Goal: Navigation & Orientation: Find specific page/section

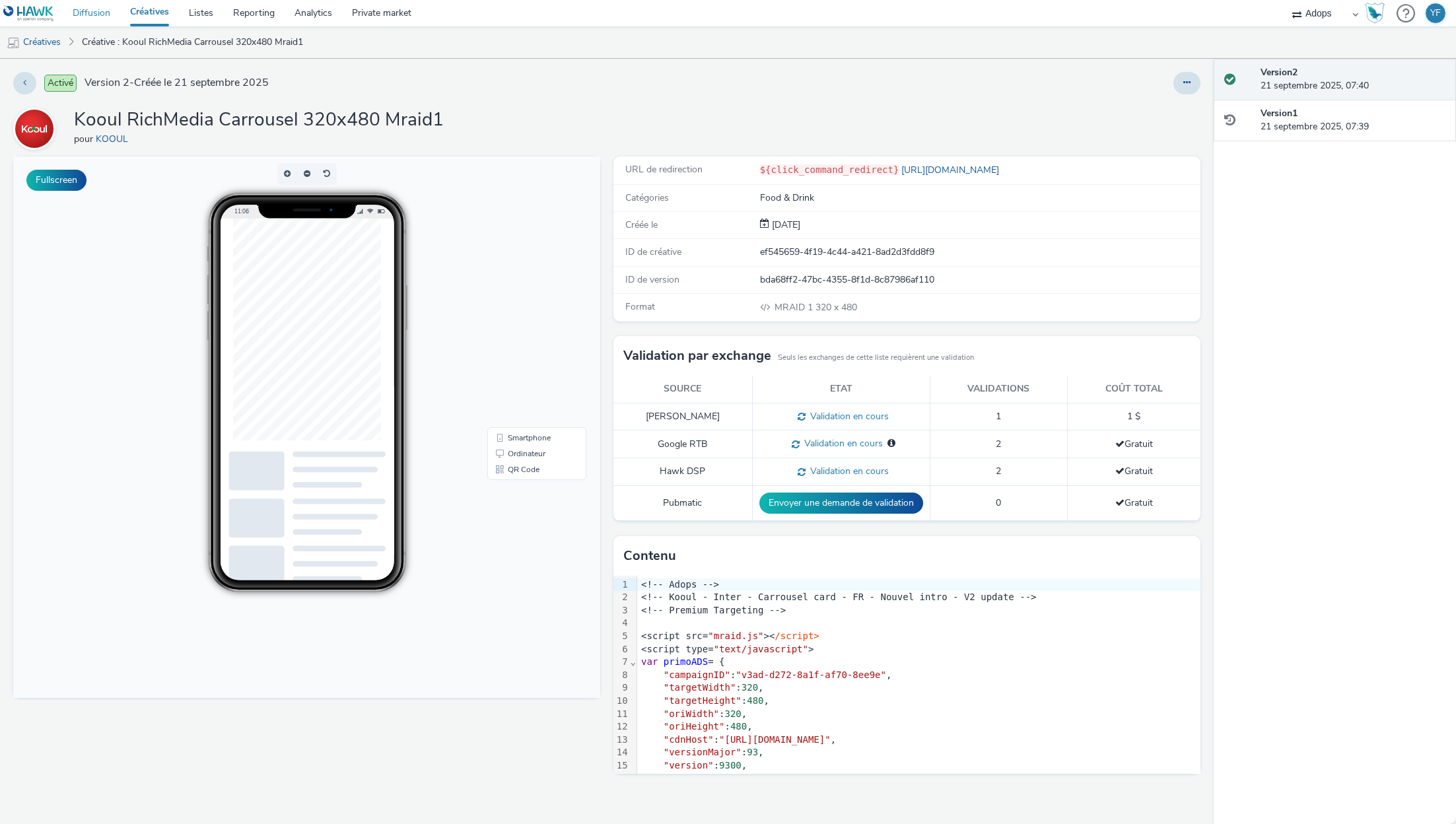
click at [92, 12] on link "Diffusion" at bounding box center [92, 13] width 57 height 26
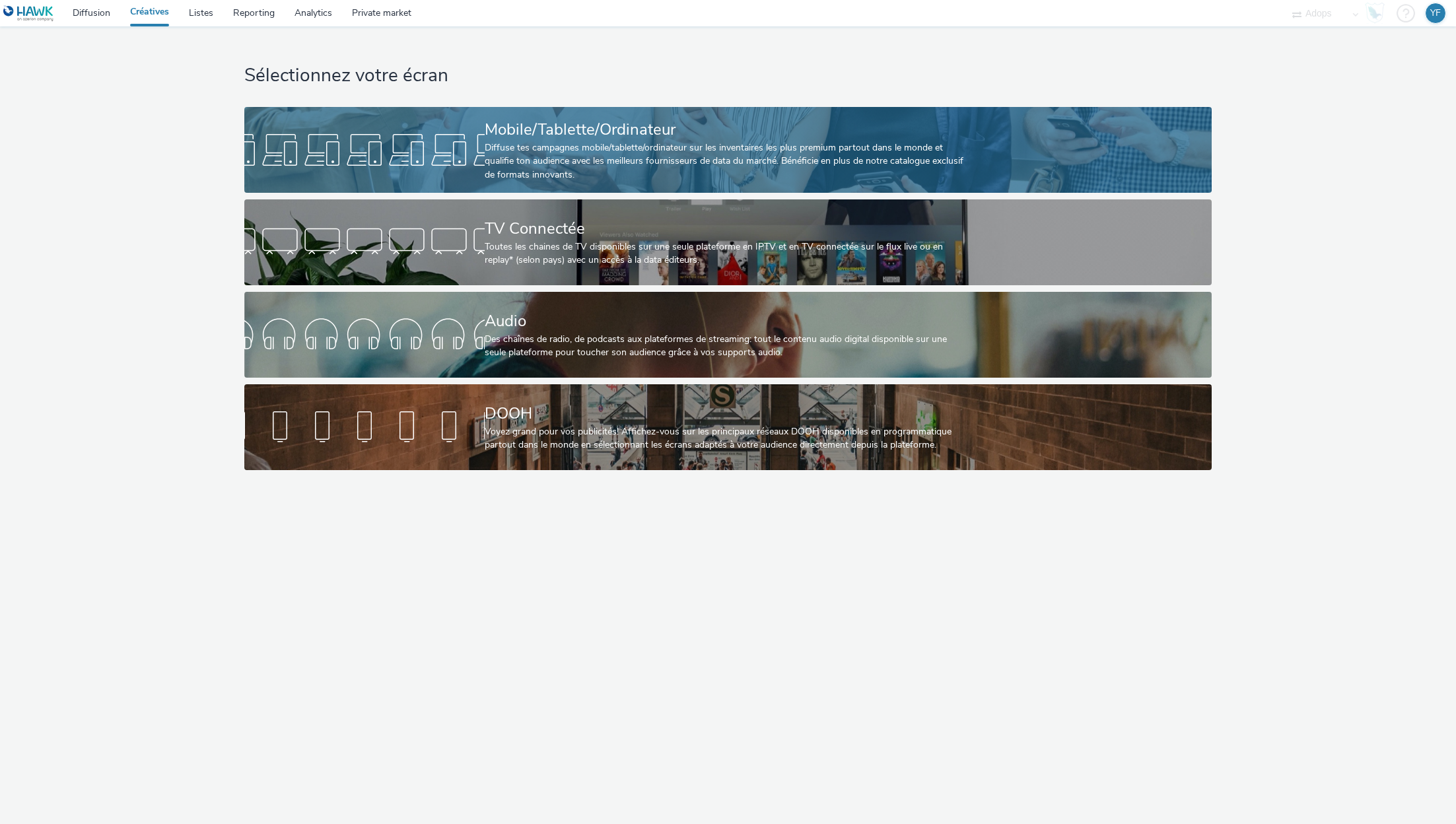
click at [615, 140] on div "Mobile/Tablette/Ordinateur Diffuse tes campagnes mobile/tablette/ordinateur sur…" at bounding box center [726, 150] width 482 height 86
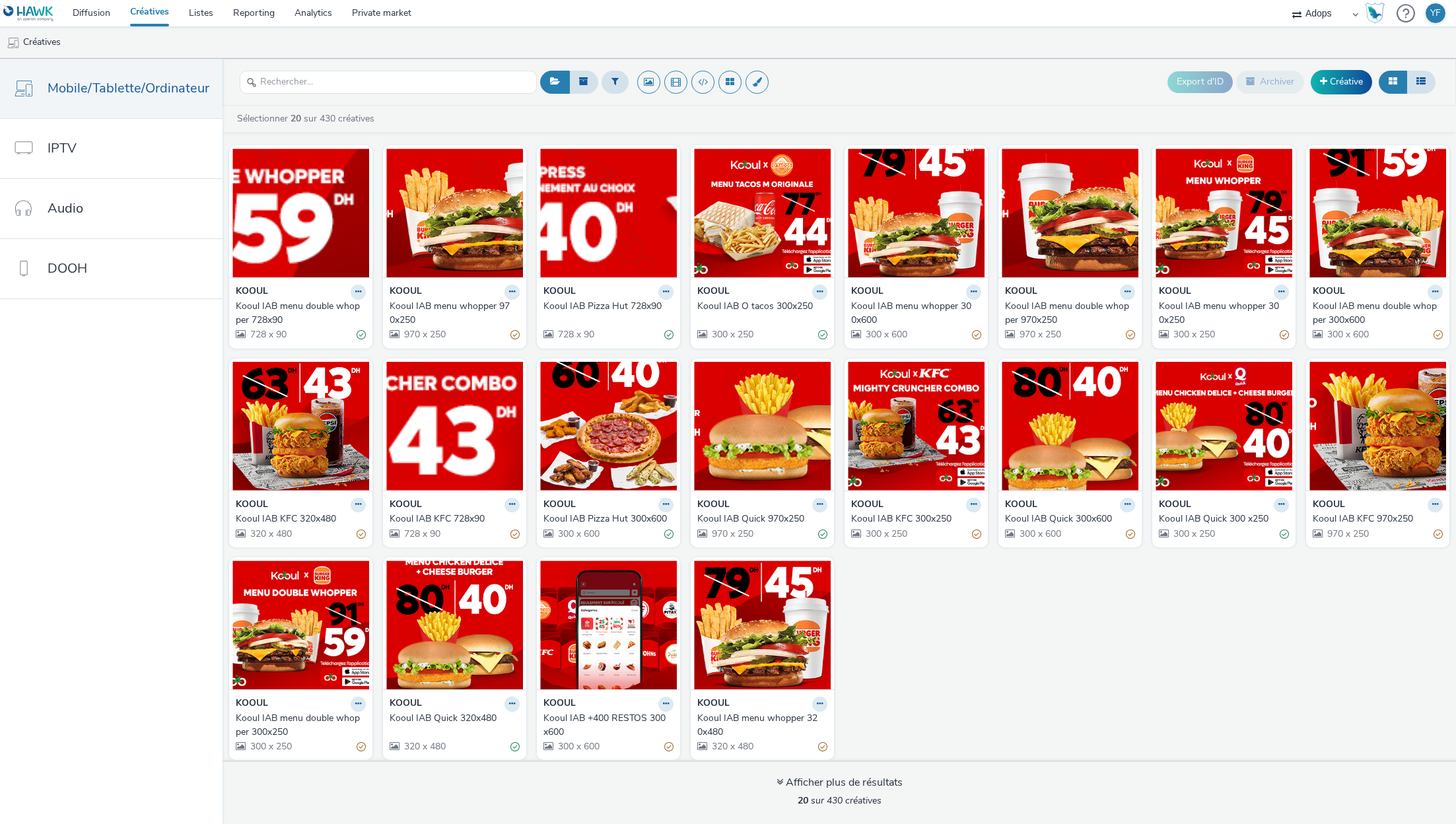
click at [463, 298] on div "KOOUL" at bounding box center [454, 292] width 130 height 16
click at [462, 308] on div "Kooul IAB menu whopper 970x250" at bounding box center [452, 313] width 124 height 27
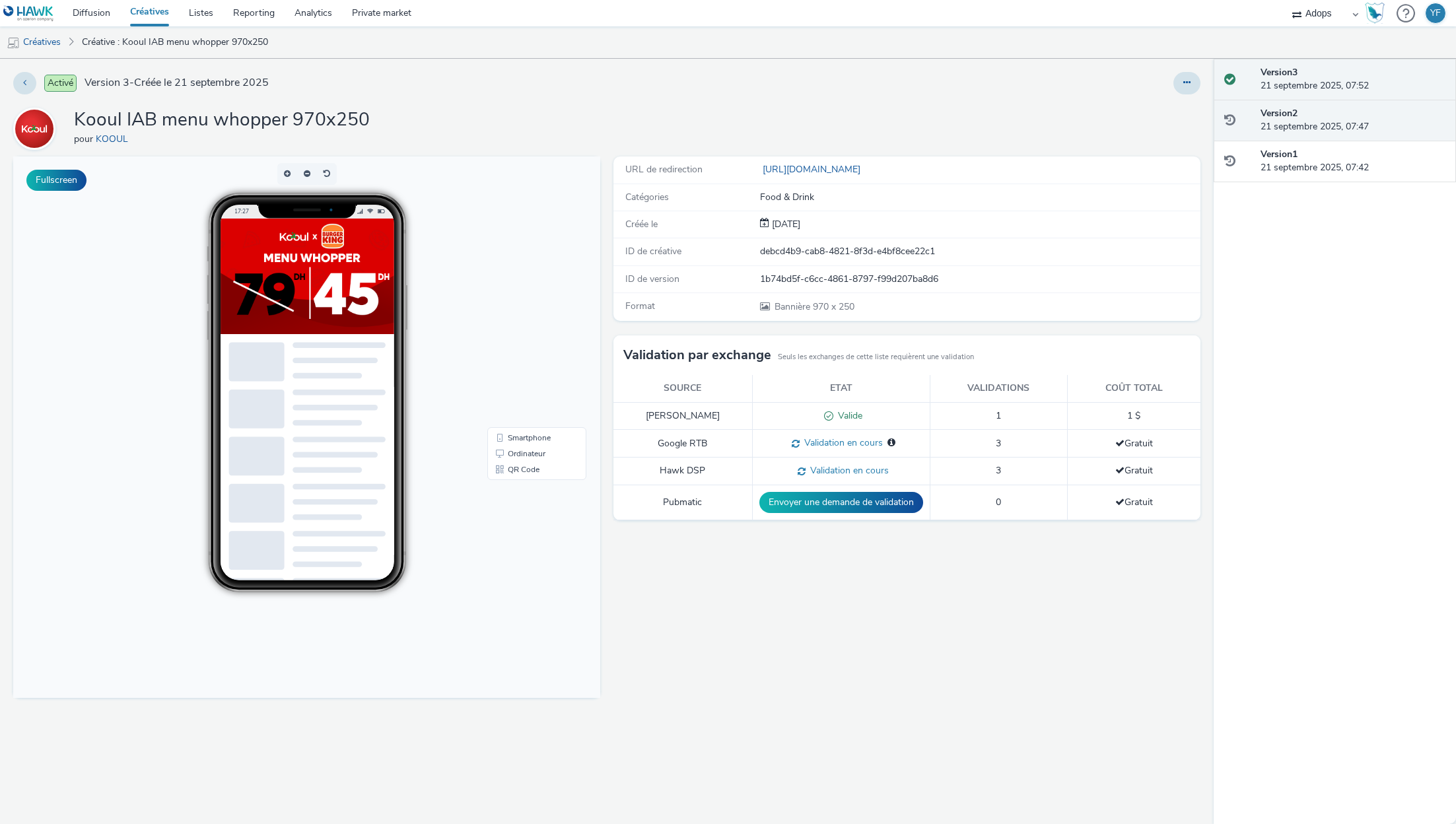
click at [1308, 114] on div "Version 2 21 septembre 2025, 07:47" at bounding box center [1353, 120] width 185 height 27
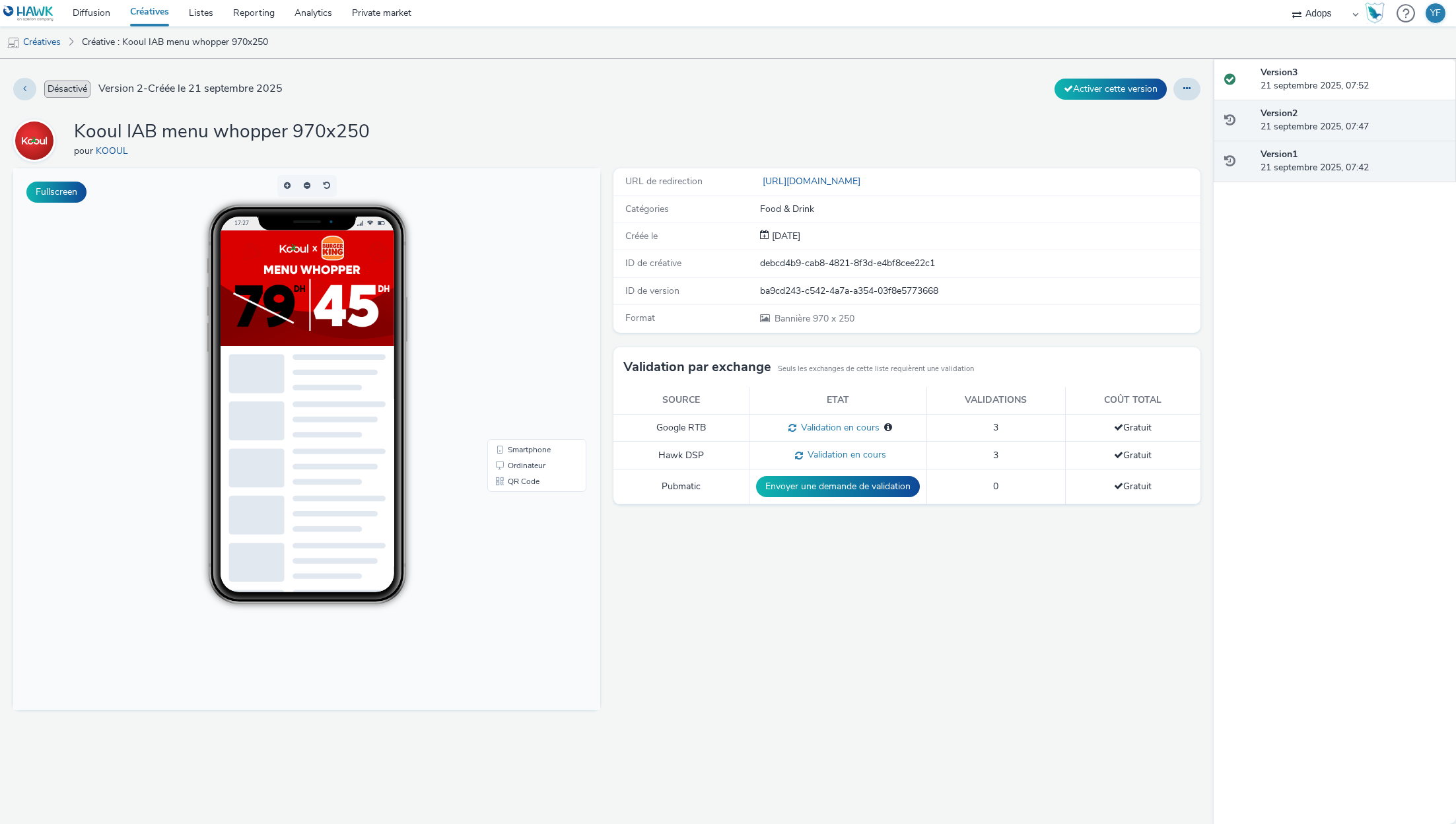
click at [1302, 165] on div "Version 1 21 septembre 2025, 07:42" at bounding box center [1353, 161] width 185 height 27
click at [1294, 107] on strong "Version 2" at bounding box center [1278, 113] width 37 height 12
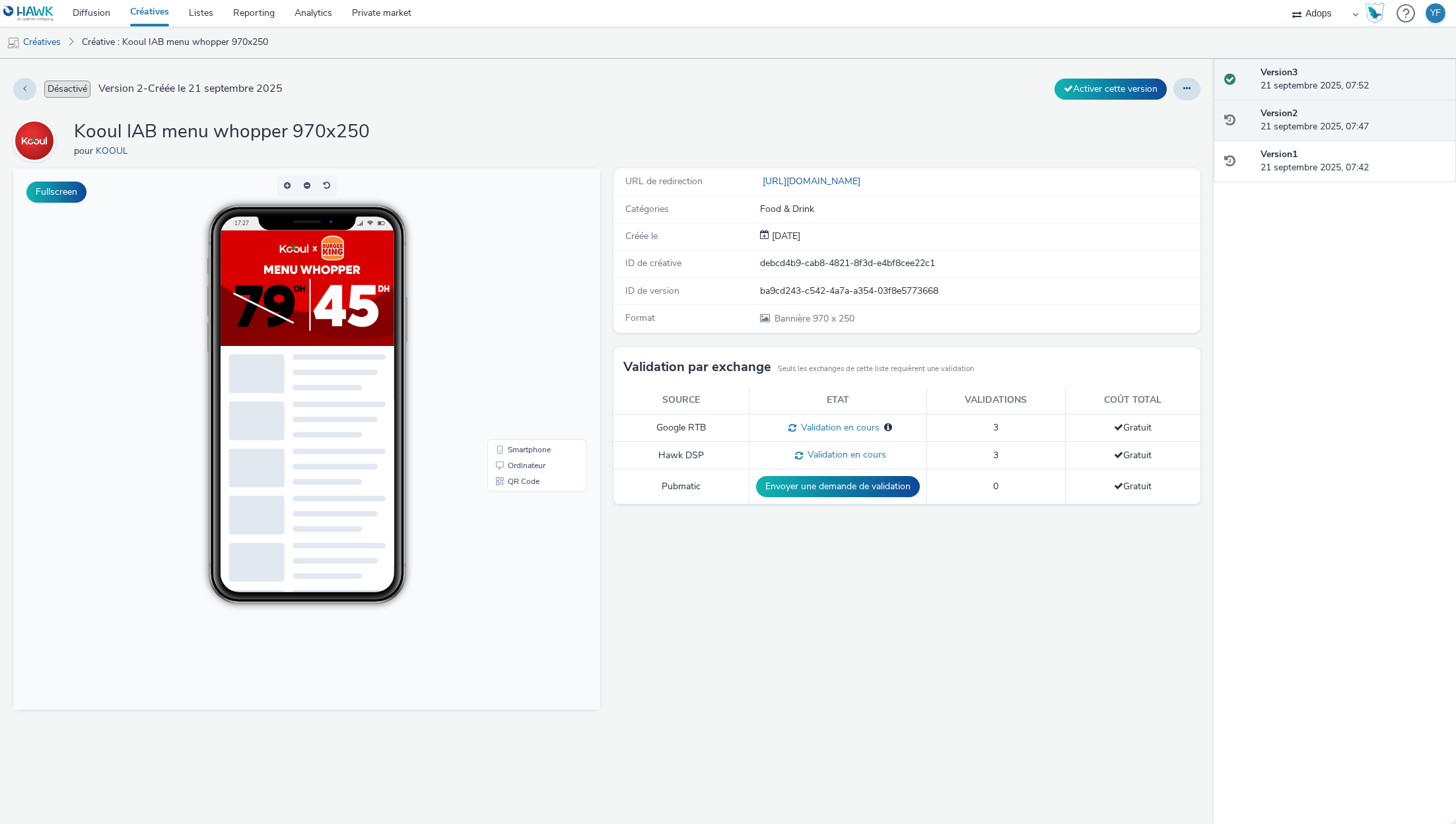
click at [1294, 84] on div "Version 3 21 septembre 2025, 07:52" at bounding box center [1353, 79] width 185 height 27
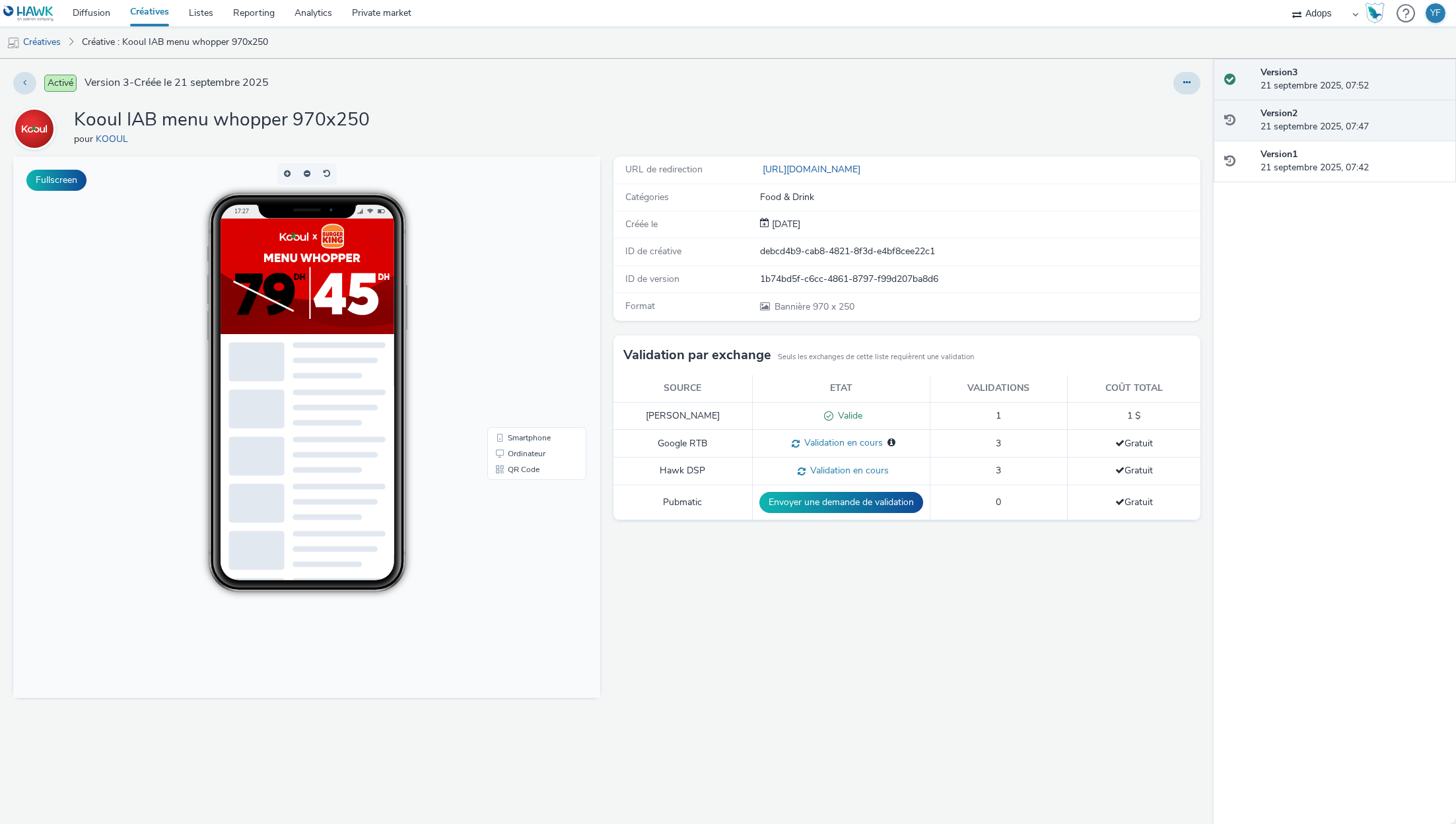
click at [1287, 128] on div "Version 2 21 septembre 2025, 07:47" at bounding box center [1353, 120] width 185 height 27
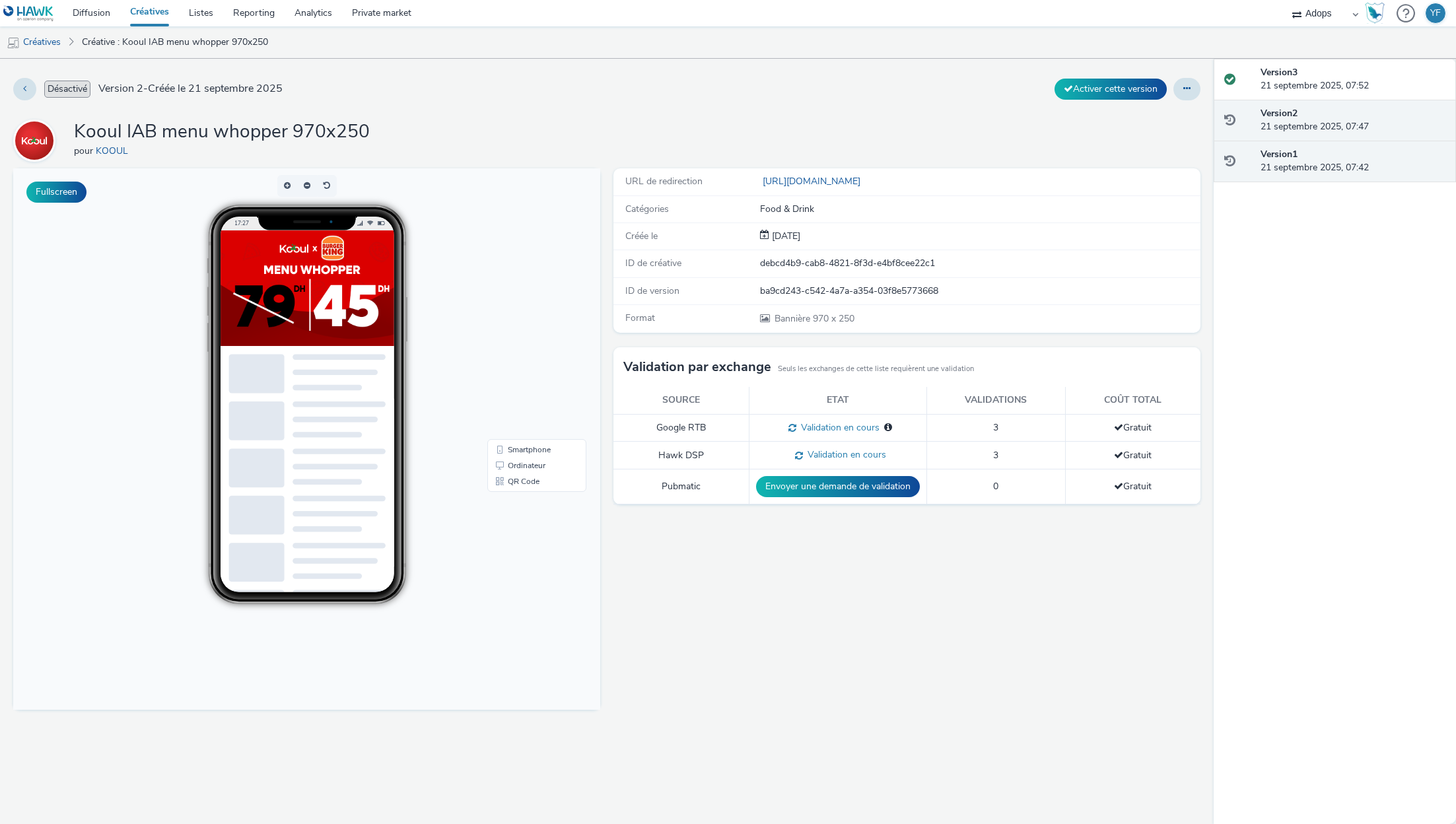
click at [1286, 160] on div "Version 1 21 septembre 2025, 07:42" at bounding box center [1353, 161] width 185 height 27
click at [1294, 123] on div "Version 2 21 septembre 2025, 07:47" at bounding box center [1353, 120] width 185 height 27
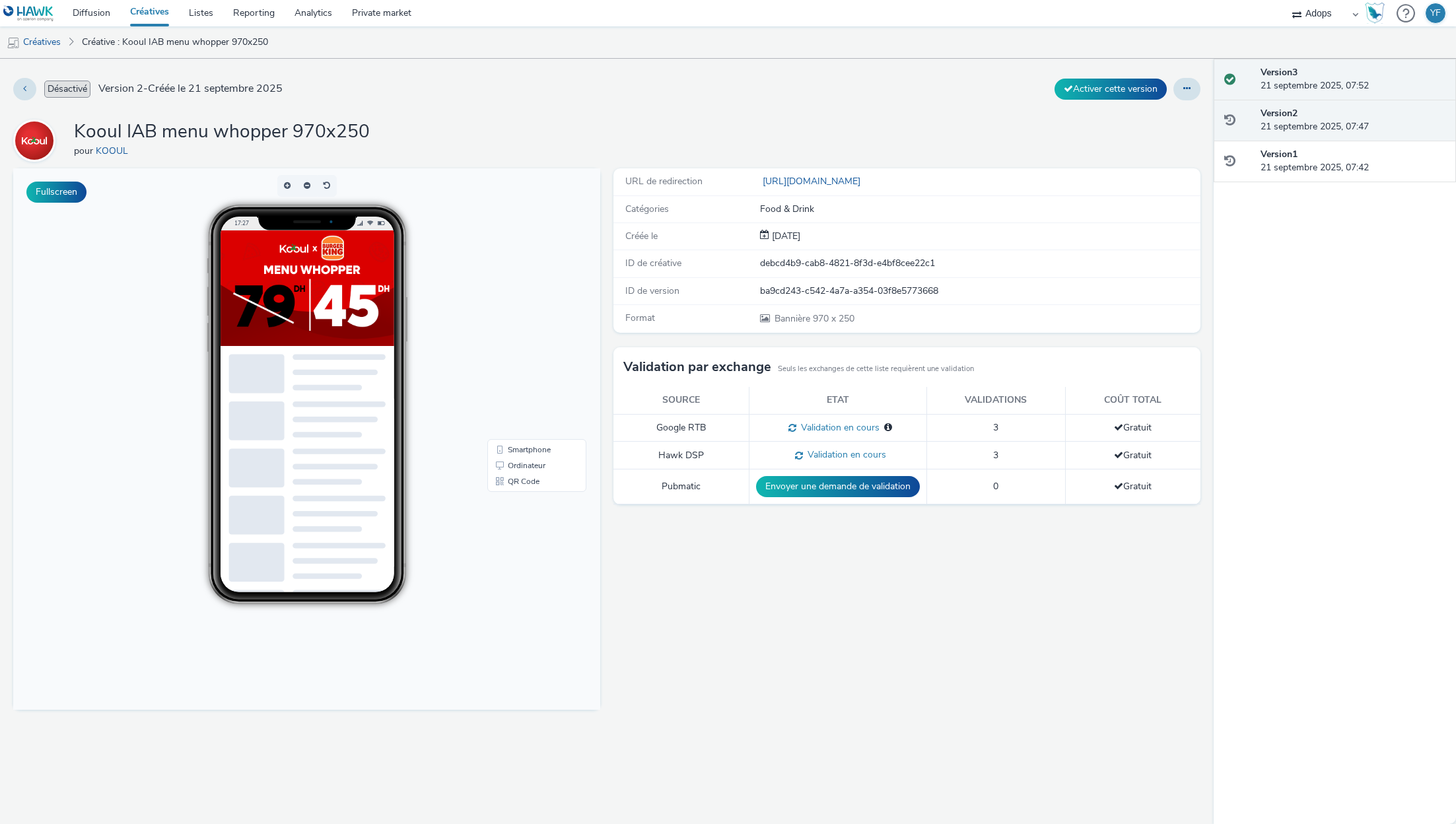
click at [1308, 80] on div "Version 3 21 septembre 2025, 07:52" at bounding box center [1353, 79] width 185 height 27
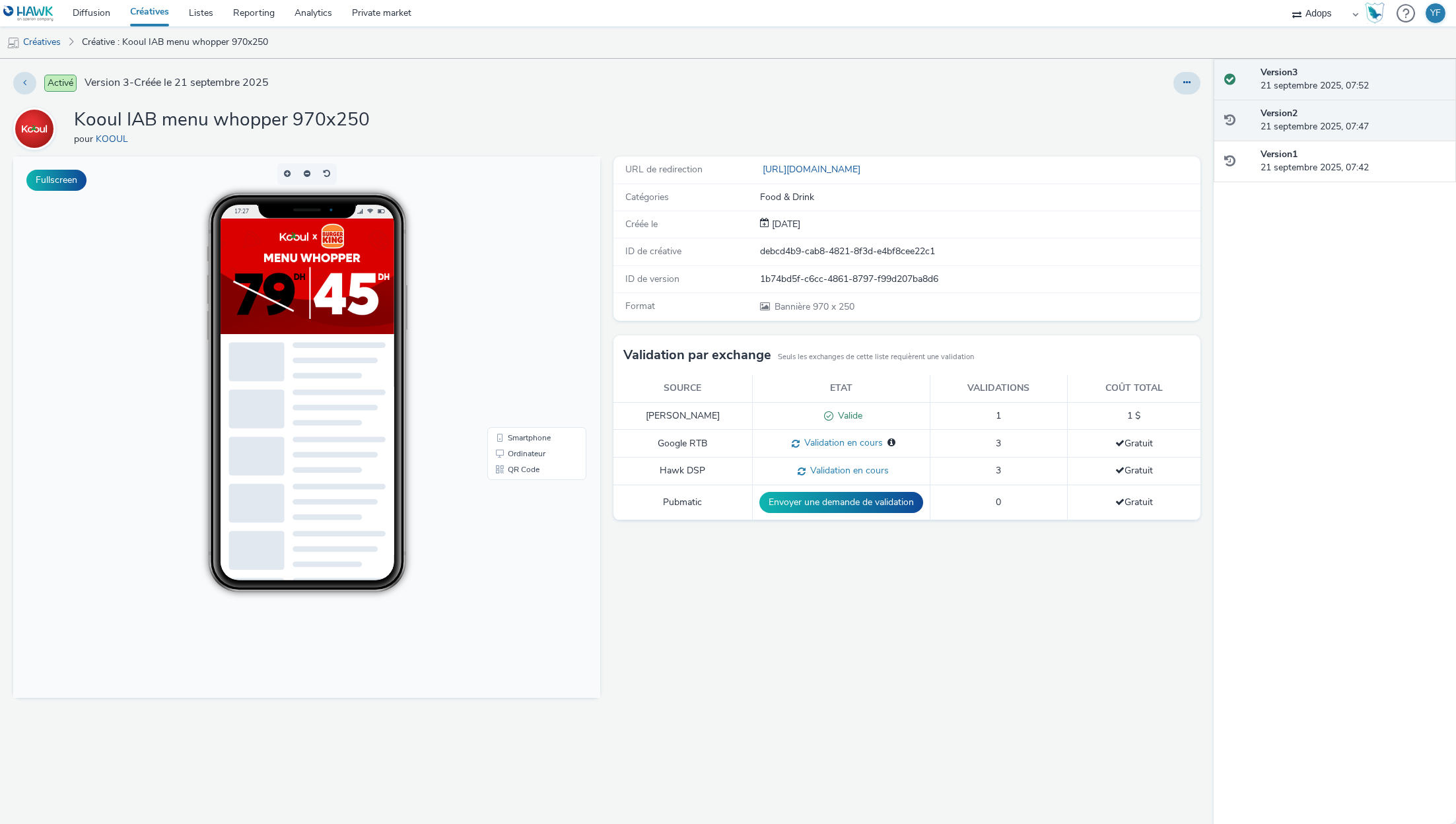
click at [1292, 121] on div "Version 2 21 septembre 2025, 07:47" at bounding box center [1353, 120] width 185 height 27
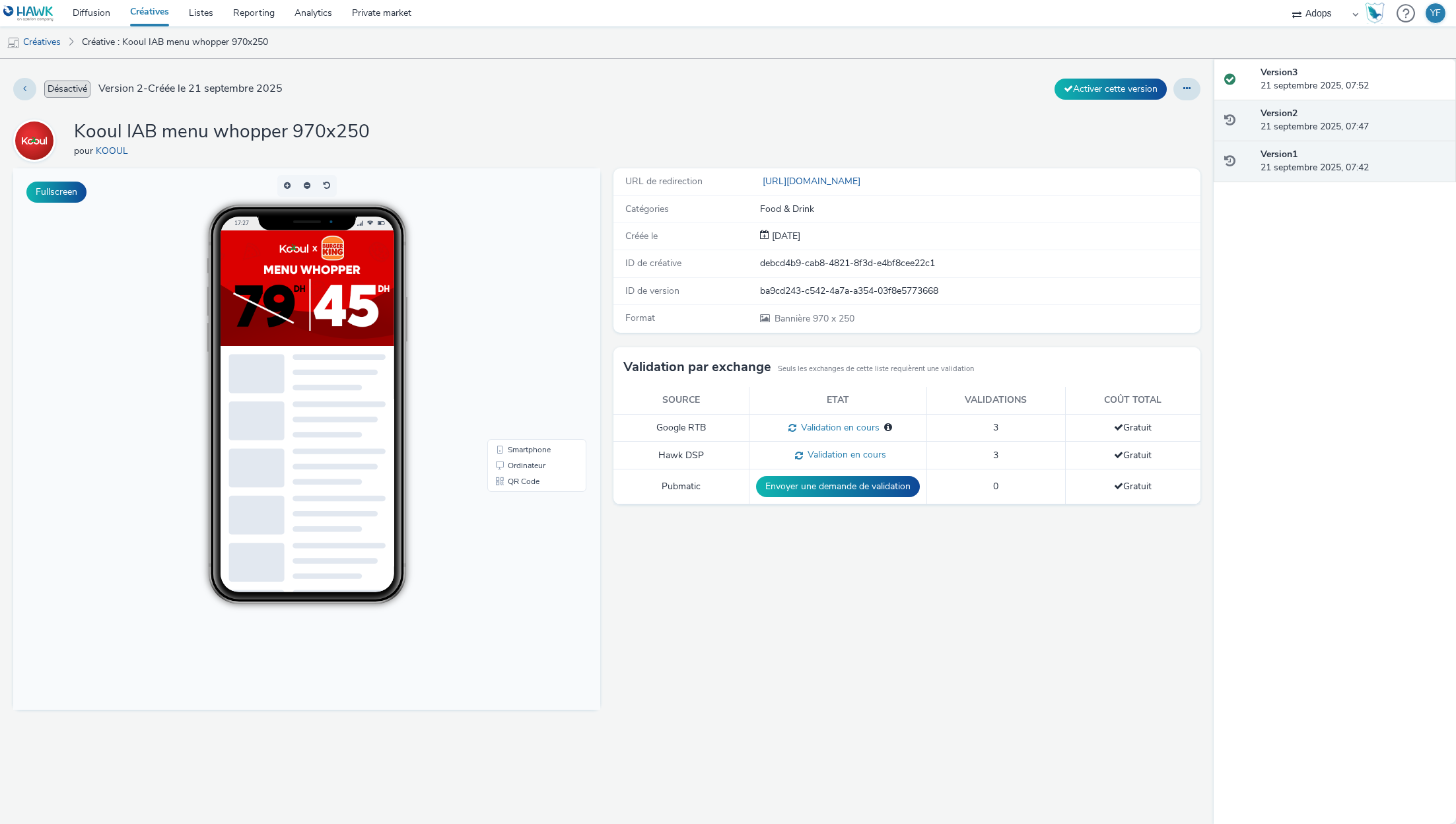
click at [1292, 174] on div "Version 1 21 septembre 2025, 07:42" at bounding box center [1335, 161] width 243 height 42
click at [1271, 102] on div "Version 2 21 septembre 2025, 07:47" at bounding box center [1335, 120] width 243 height 42
click at [1270, 130] on div "Version 2 21 septembre 2025, 07:47" at bounding box center [1353, 120] width 185 height 27
click at [1269, 186] on div "Version 3 21 septembre 2025, 07:52 Version 2 21 septembre 2025, 07:47 Version 1…" at bounding box center [1335, 441] width 243 height 766
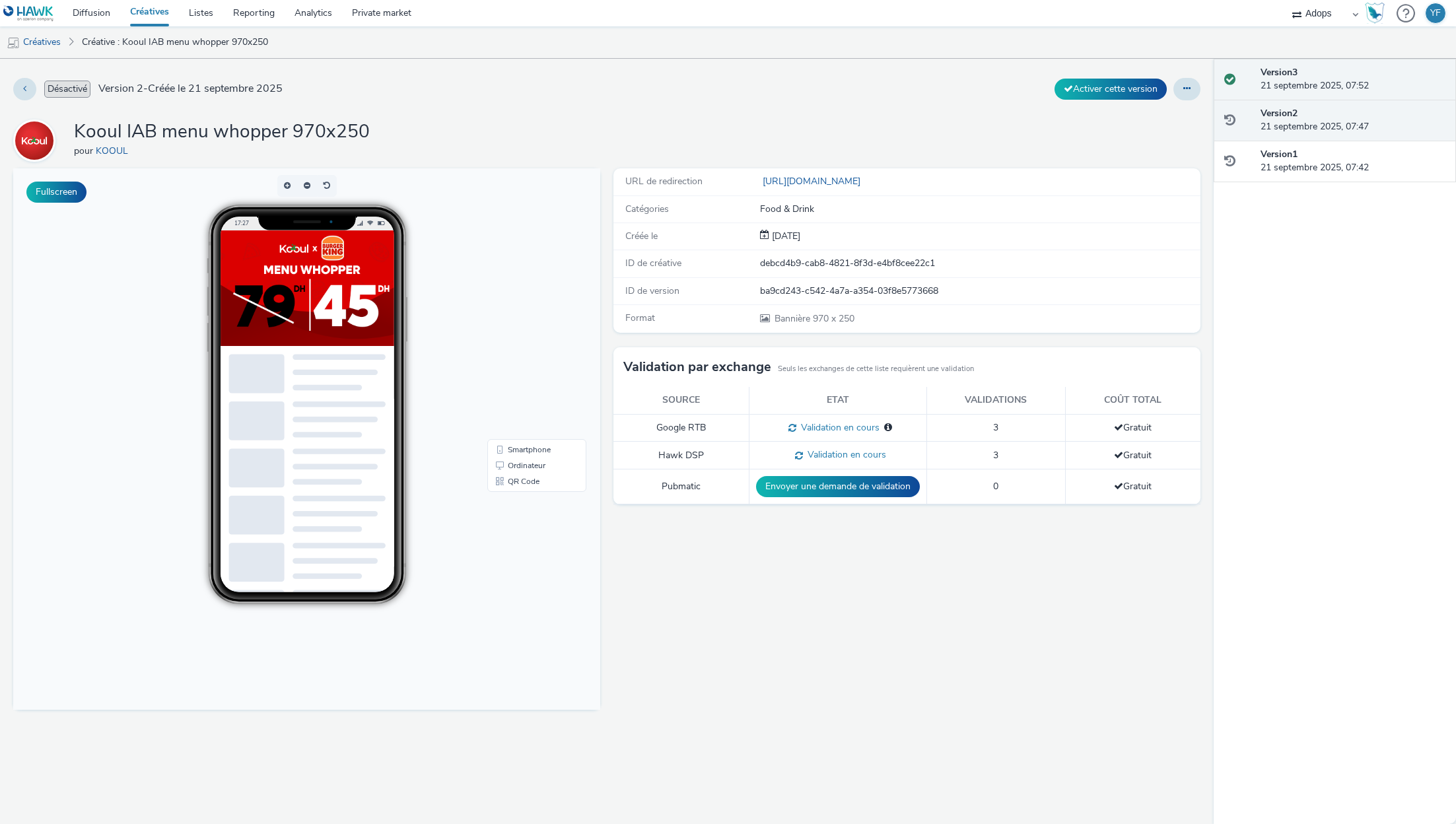
click at [1272, 74] on strong "Version 3" at bounding box center [1278, 72] width 37 height 12
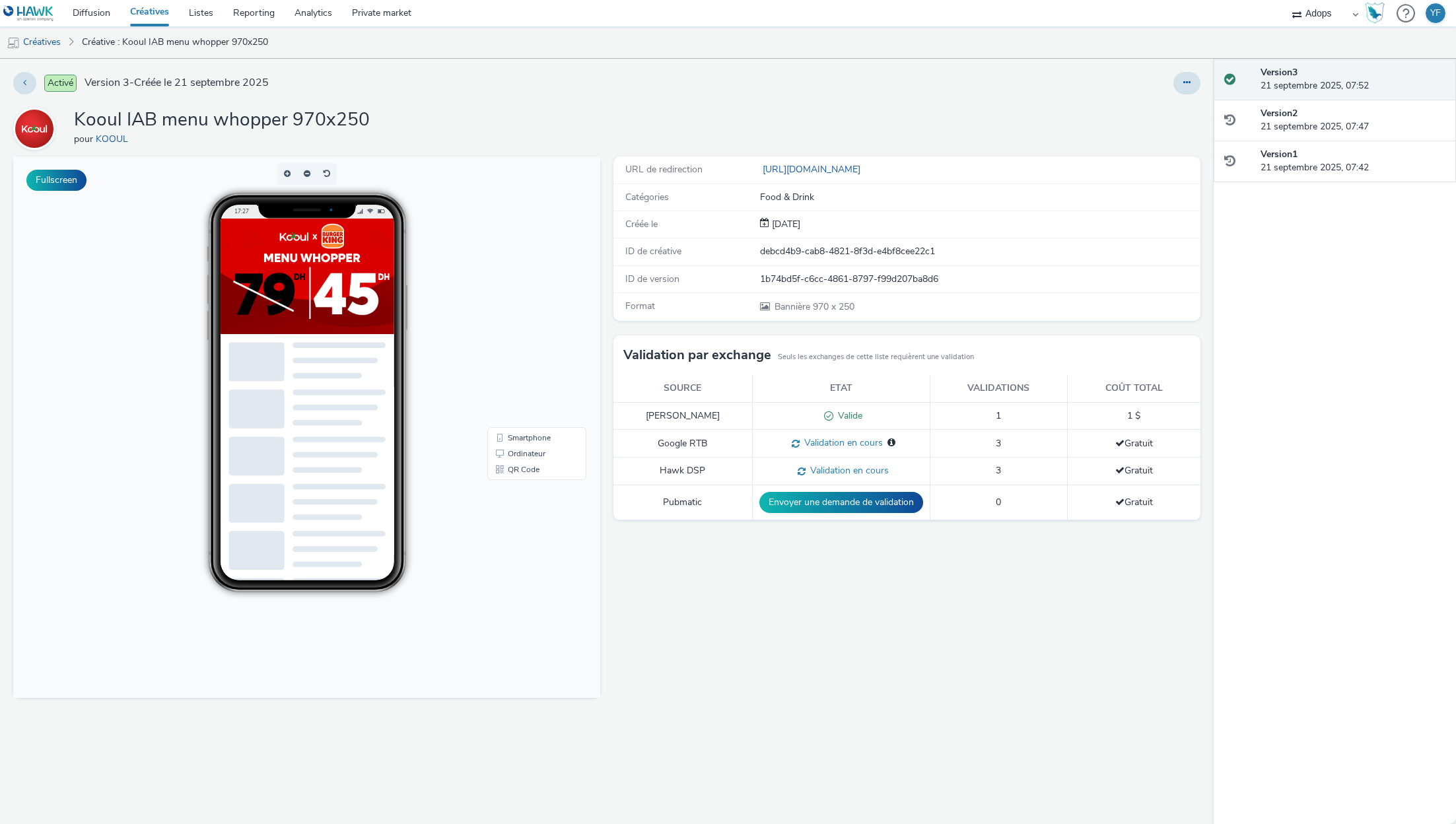
click at [147, 11] on link "Créatives" at bounding box center [150, 13] width 59 height 26
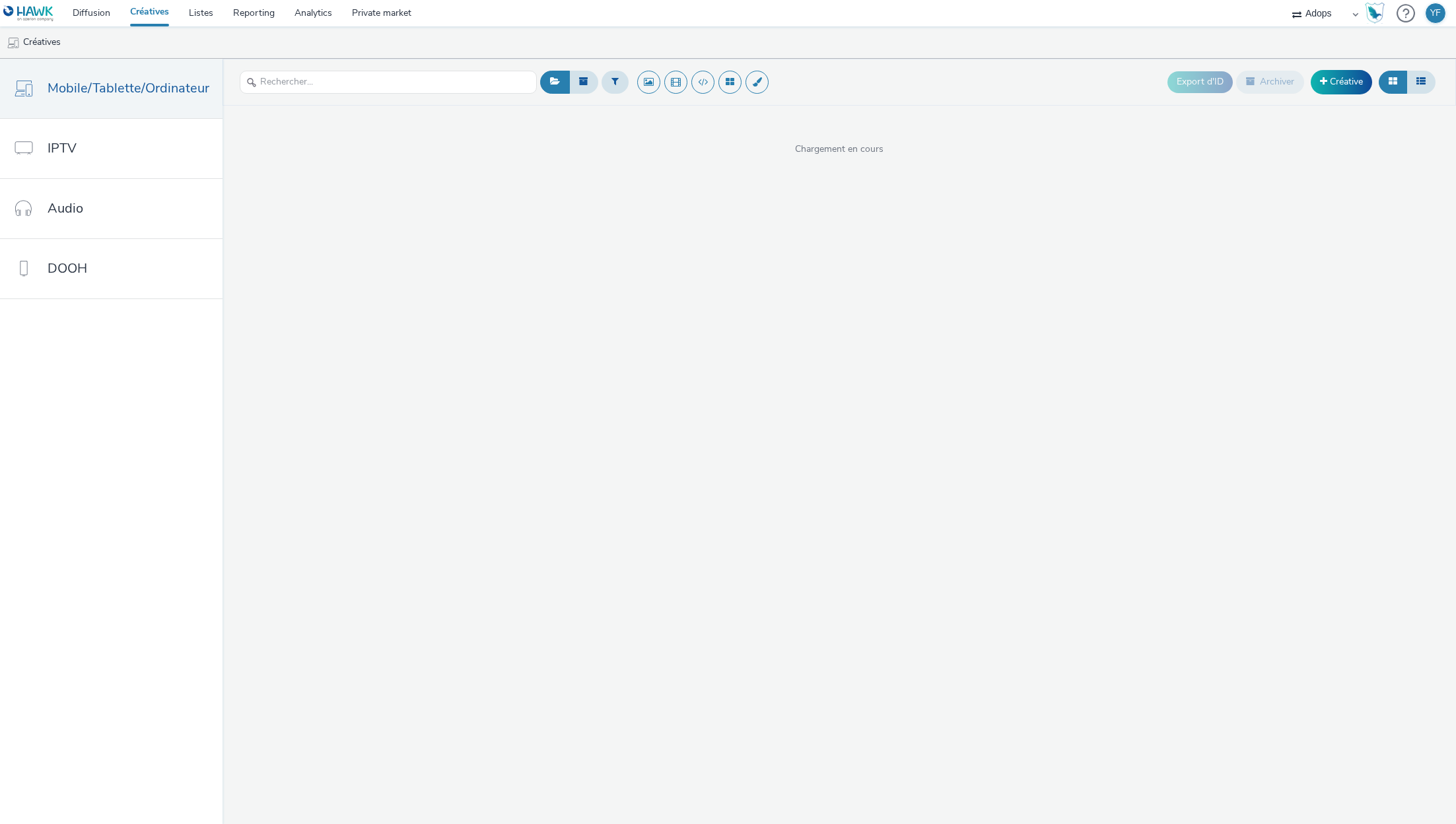
click at [159, 13] on link "Créatives" at bounding box center [150, 13] width 59 height 26
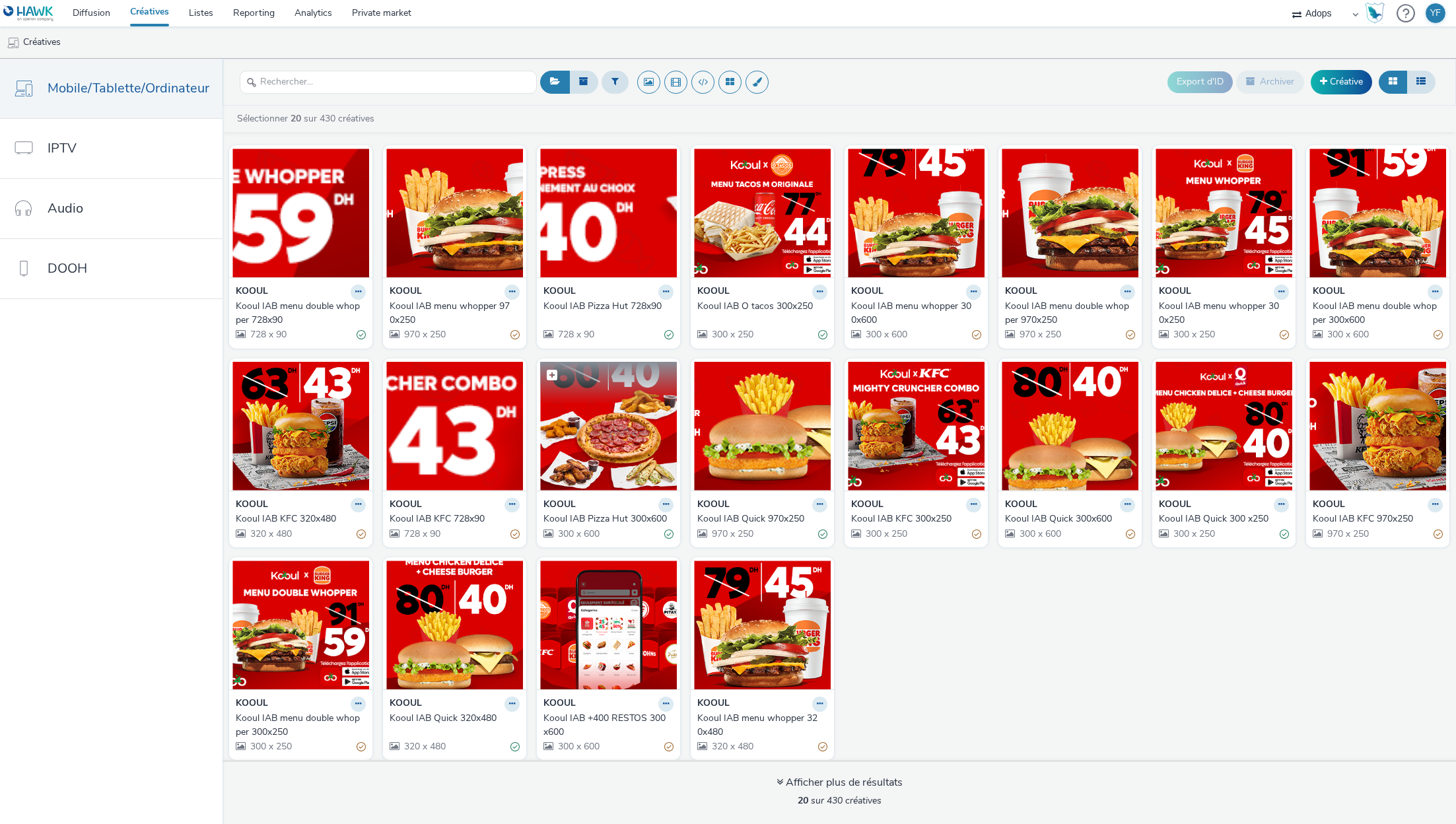
scroll to position [4, 0]
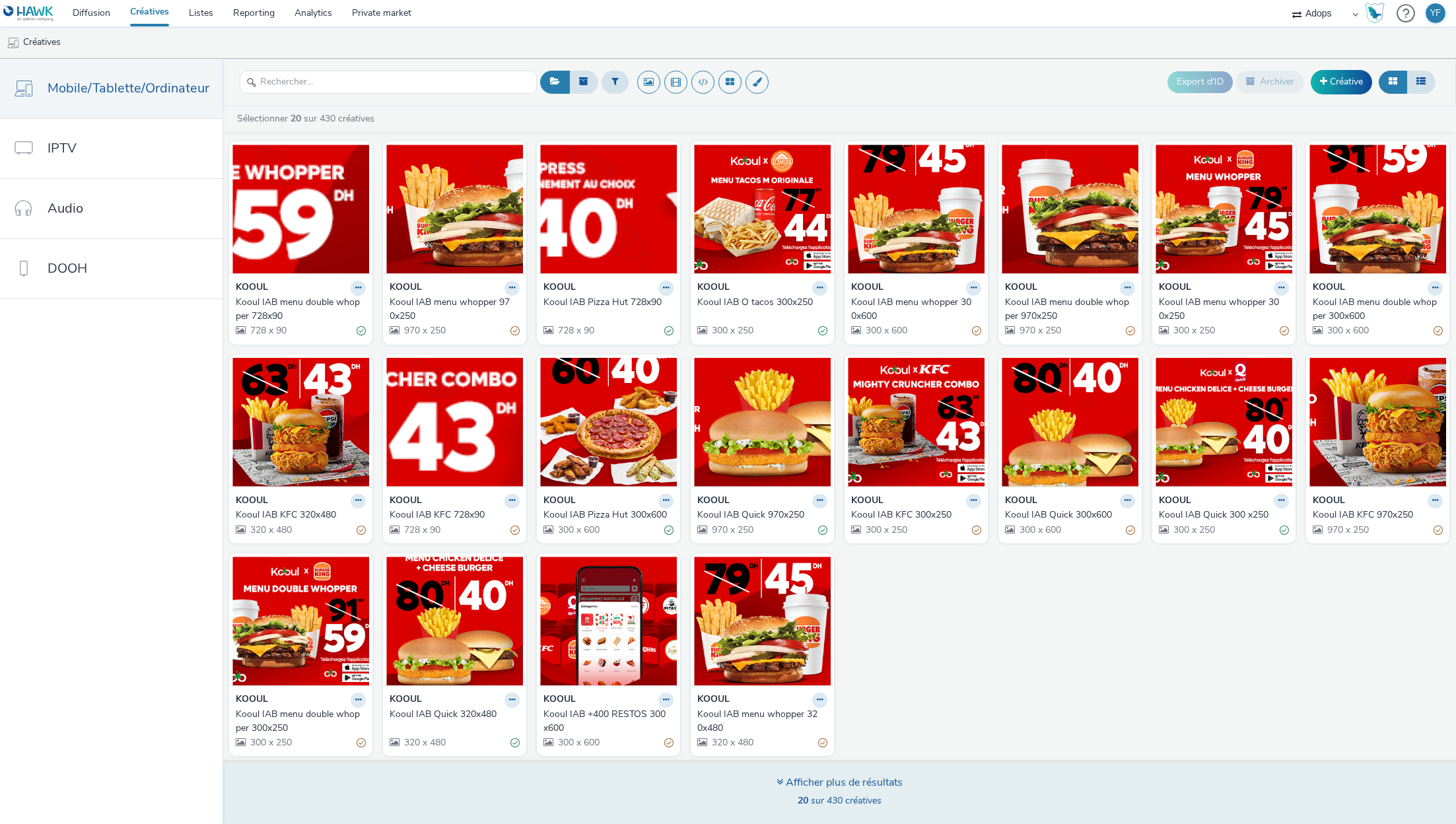
click at [809, 776] on div "Afficher plus de résultats" at bounding box center [839, 783] width 126 height 16
click at [793, 779] on div "Afficher plus de résultats" at bounding box center [839, 783] width 126 height 16
click at [781, 787] on div "Afficher plus de résultats" at bounding box center [839, 783] width 126 height 16
click at [778, 781] on icon at bounding box center [780, 781] width 7 height 11
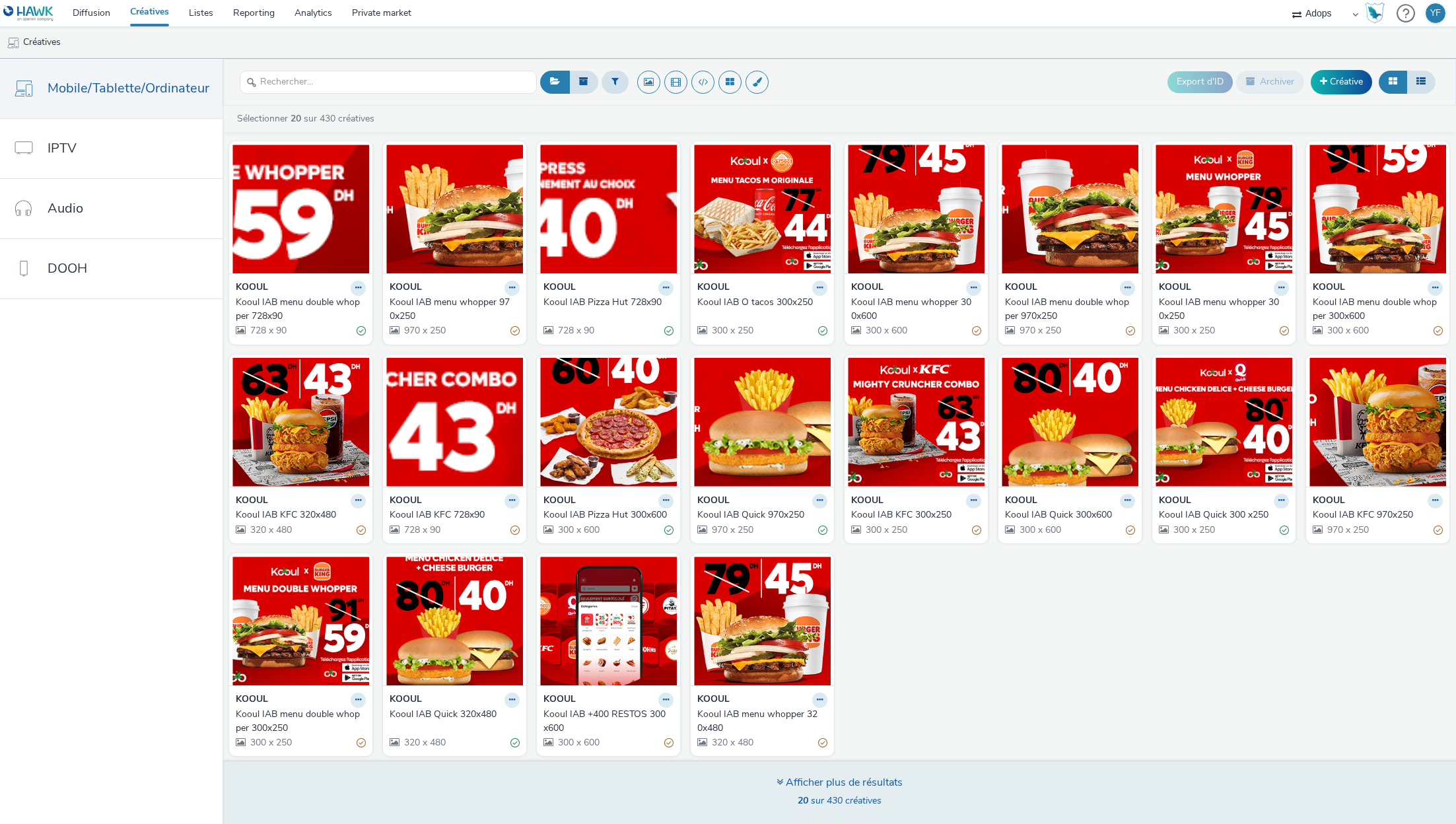
click at [852, 796] on span "20 sur 430 créatives" at bounding box center [839, 800] width 84 height 12
click at [886, 786] on div "Afficher plus de résultats" at bounding box center [839, 783] width 126 height 16
click at [1013, 790] on div "Afficher plus de résultats 20 sur 430 créatives" at bounding box center [839, 792] width 1243 height 64
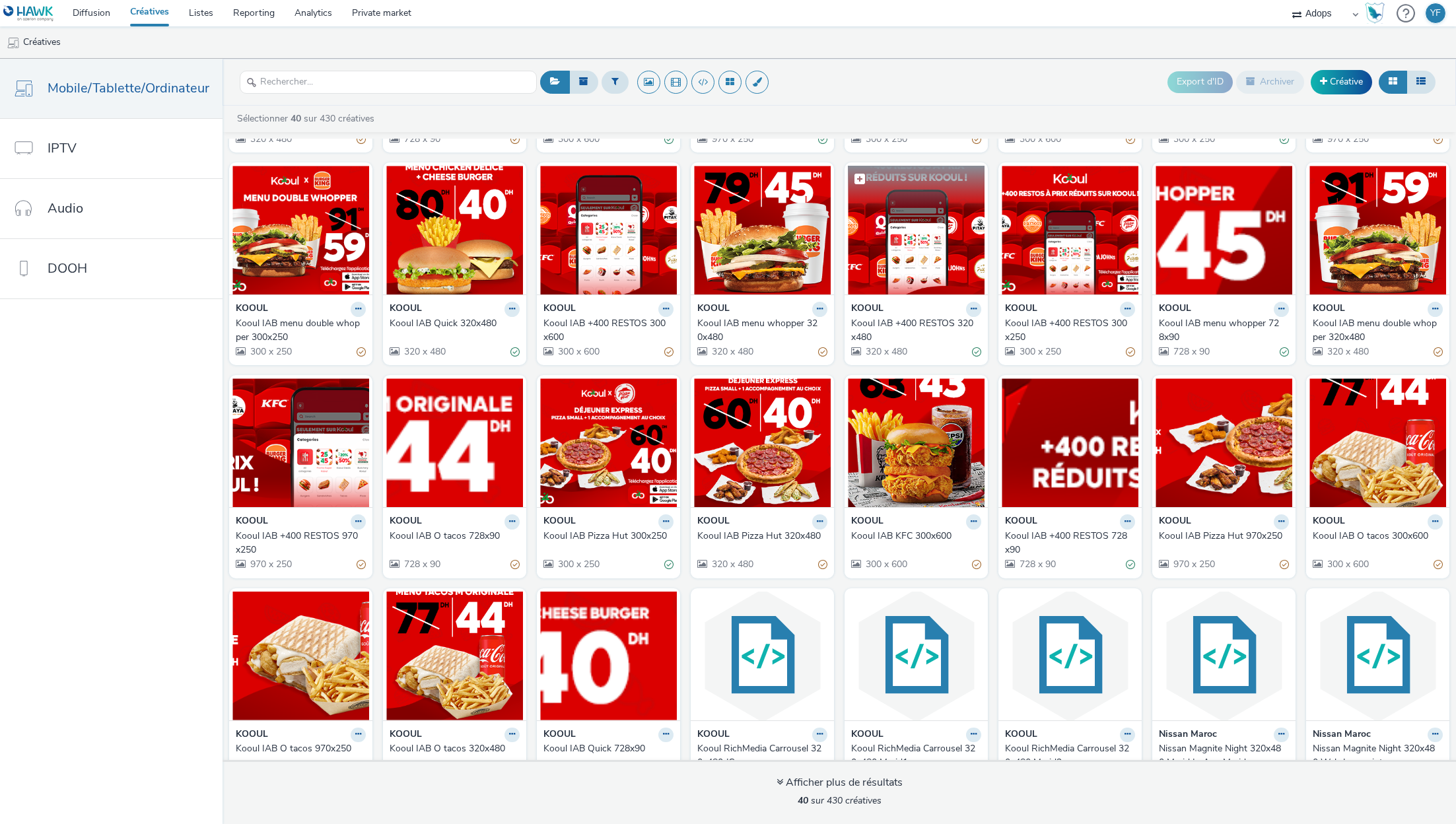
scroll to position [428, 0]
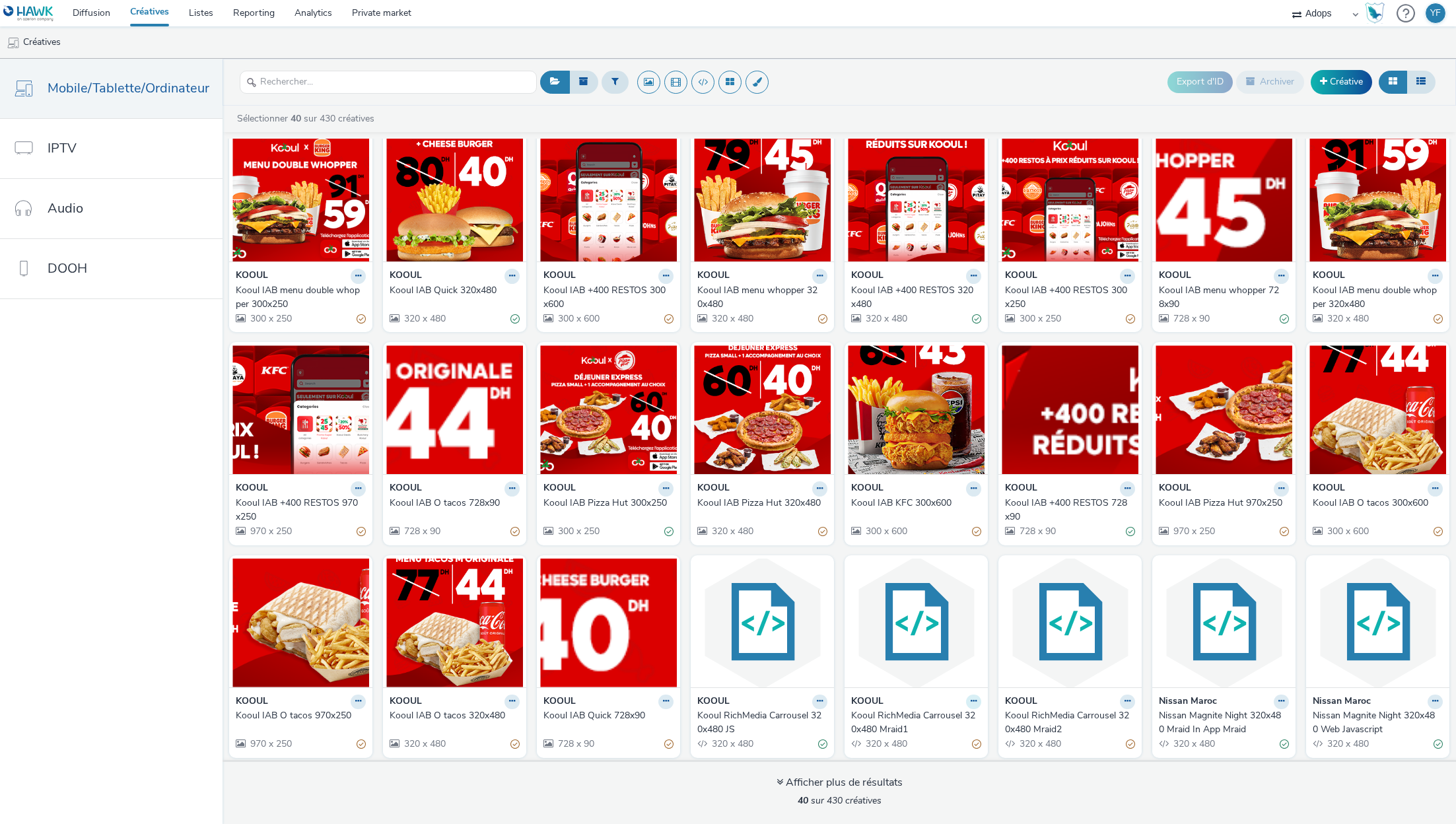
click at [970, 697] on icon at bounding box center [973, 701] width 6 height 8
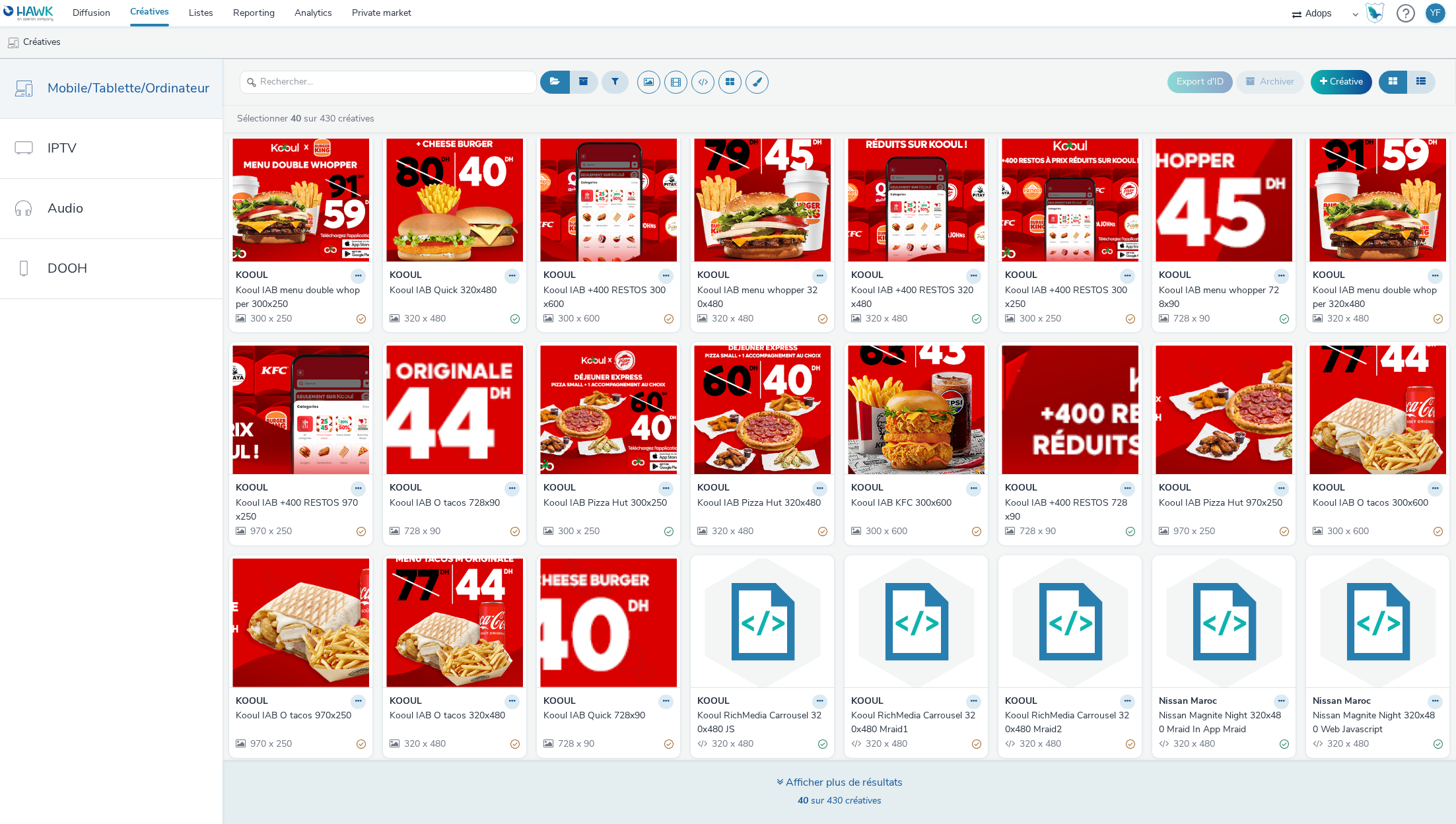
click at [1028, 803] on div "Afficher plus de résultats 40 sur 430 créatives" at bounding box center [839, 792] width 1243 height 64
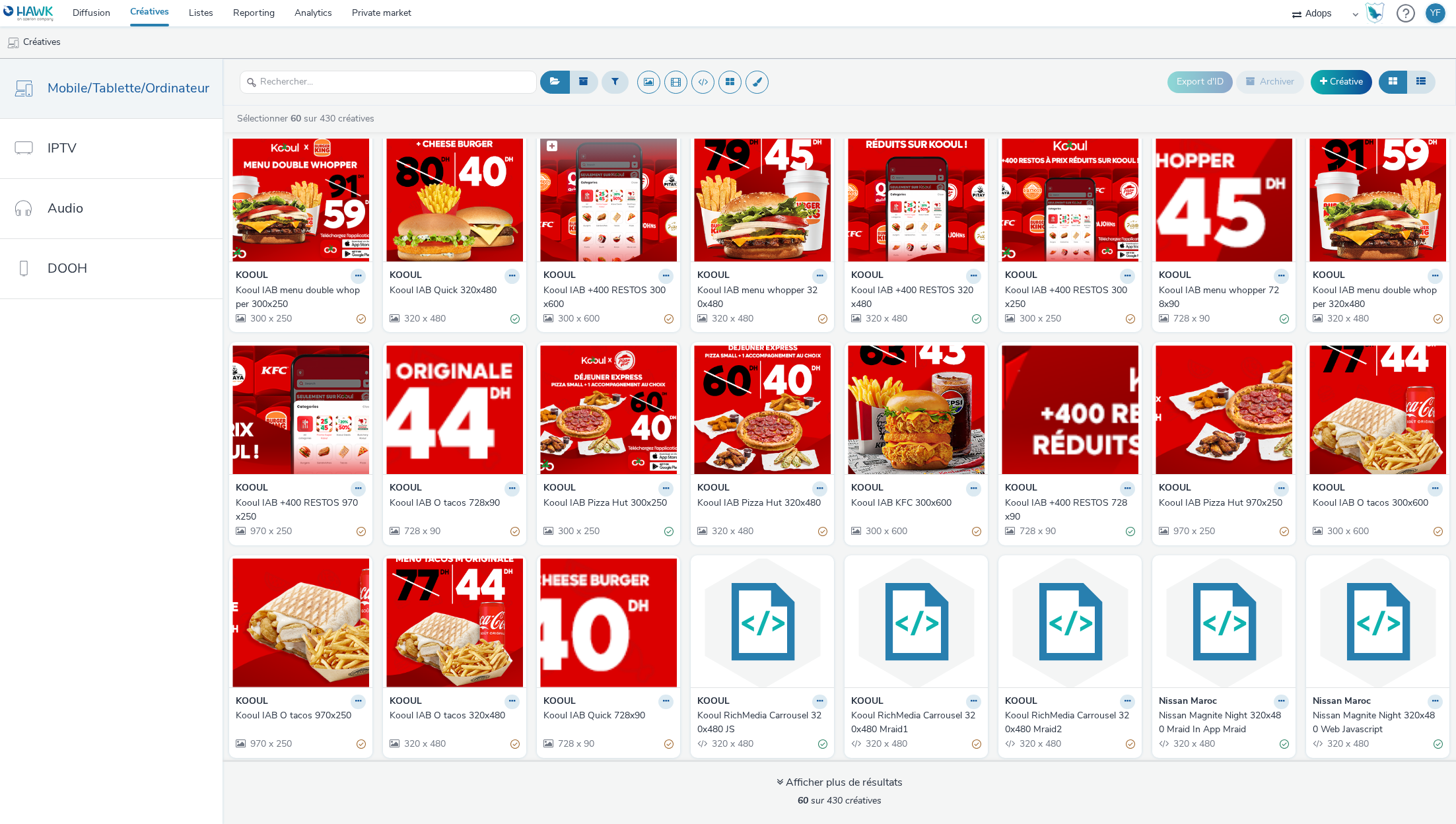
scroll to position [0, 0]
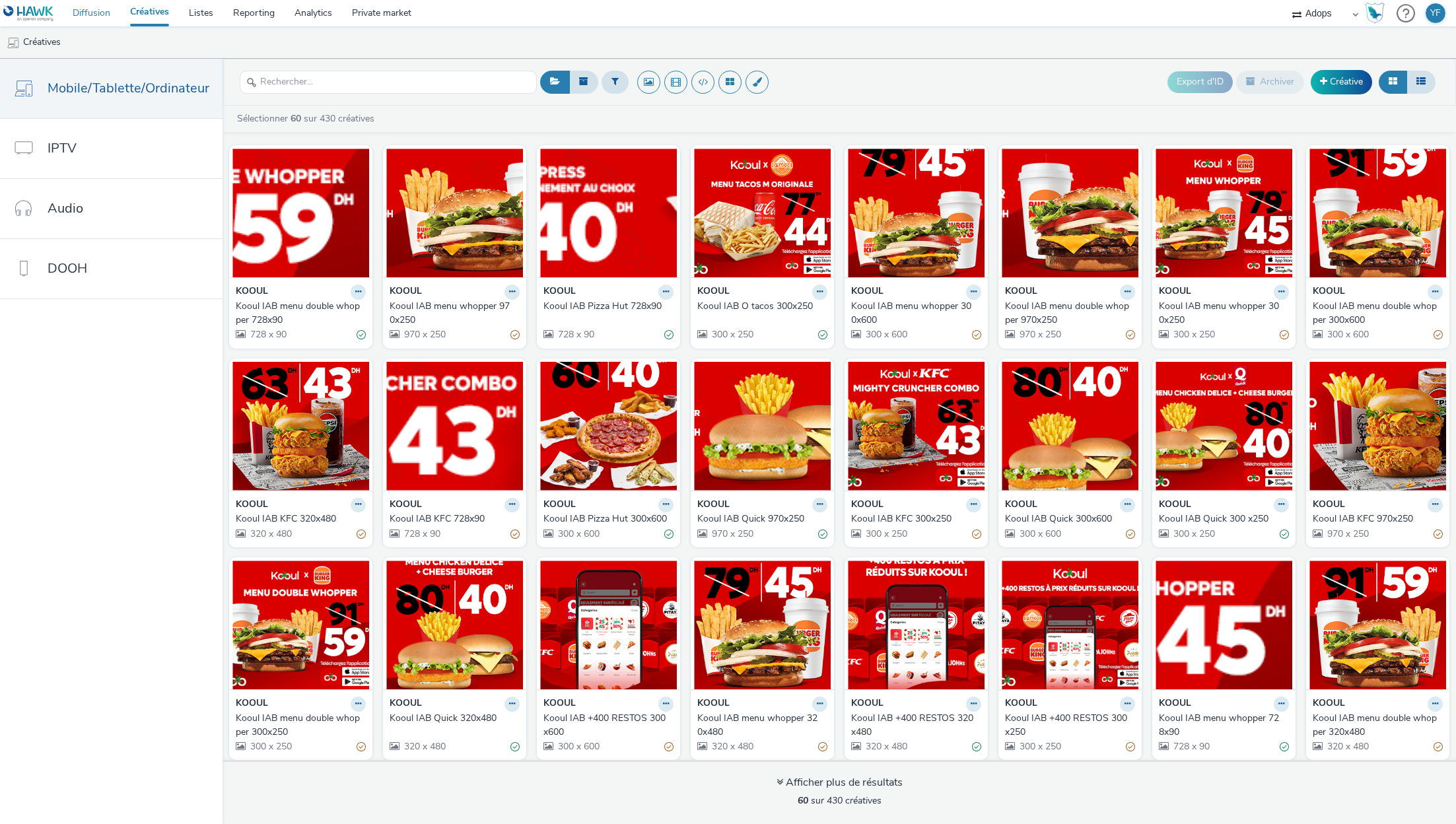
click at [90, 16] on link "Diffusion" at bounding box center [92, 13] width 57 height 26
